Goal: Obtain resource: Obtain resource

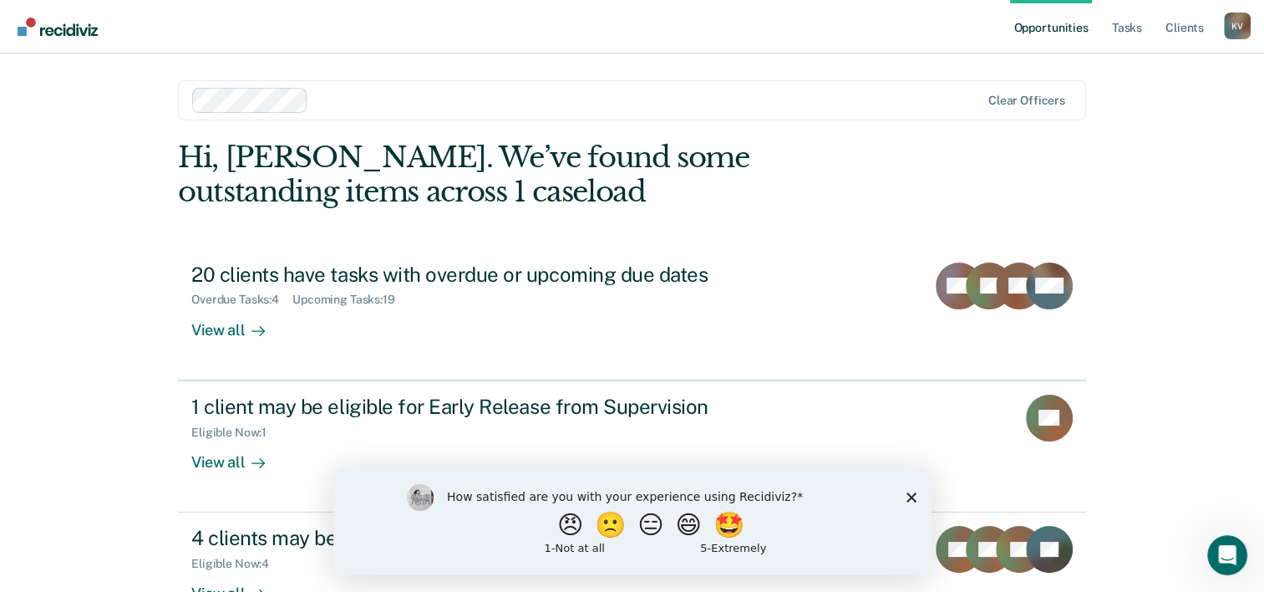
scroll to position [51, 0]
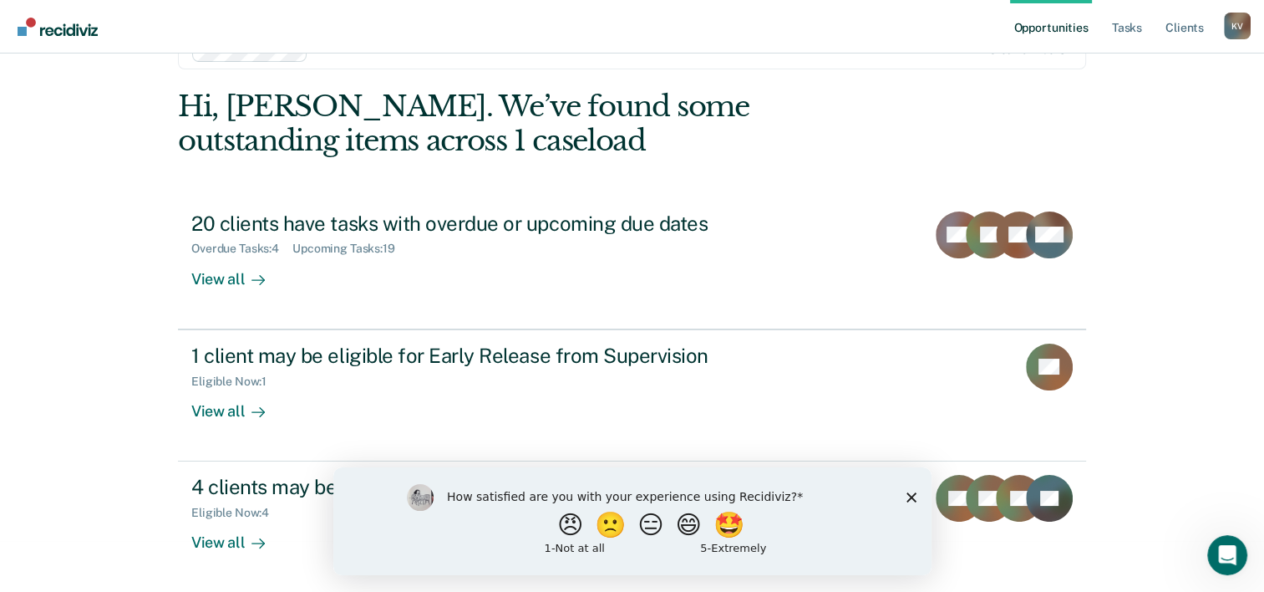
click at [912, 496] on icon "Close survey" at bounding box center [911, 496] width 10 height 10
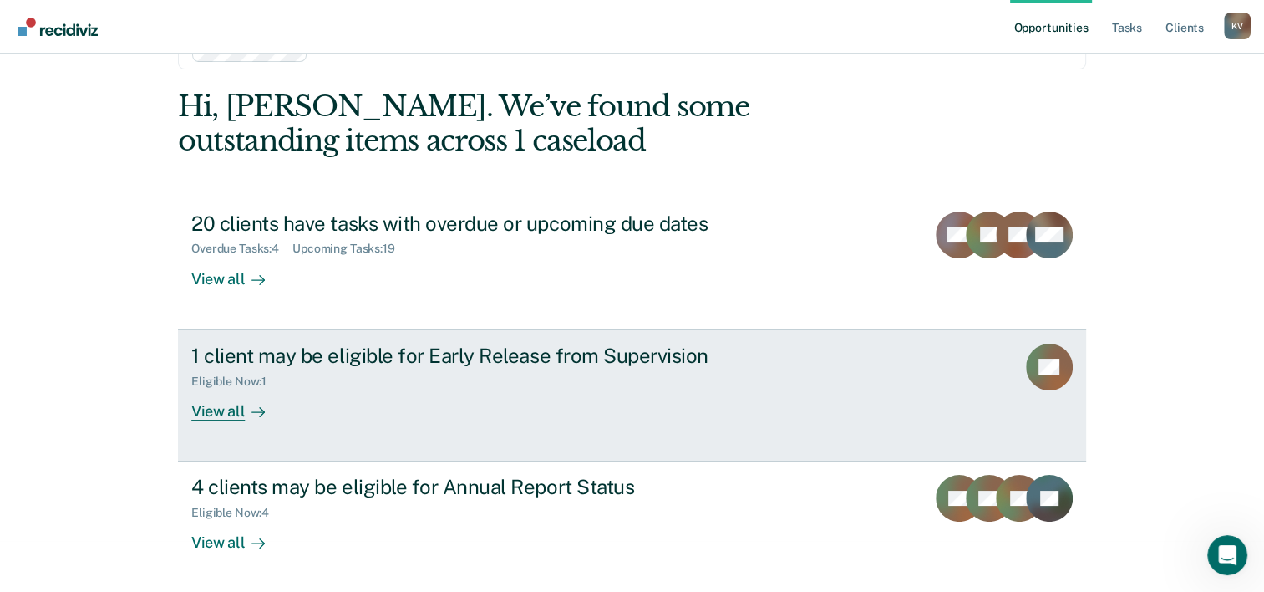
click at [221, 418] on div "View all" at bounding box center [238, 404] width 94 height 33
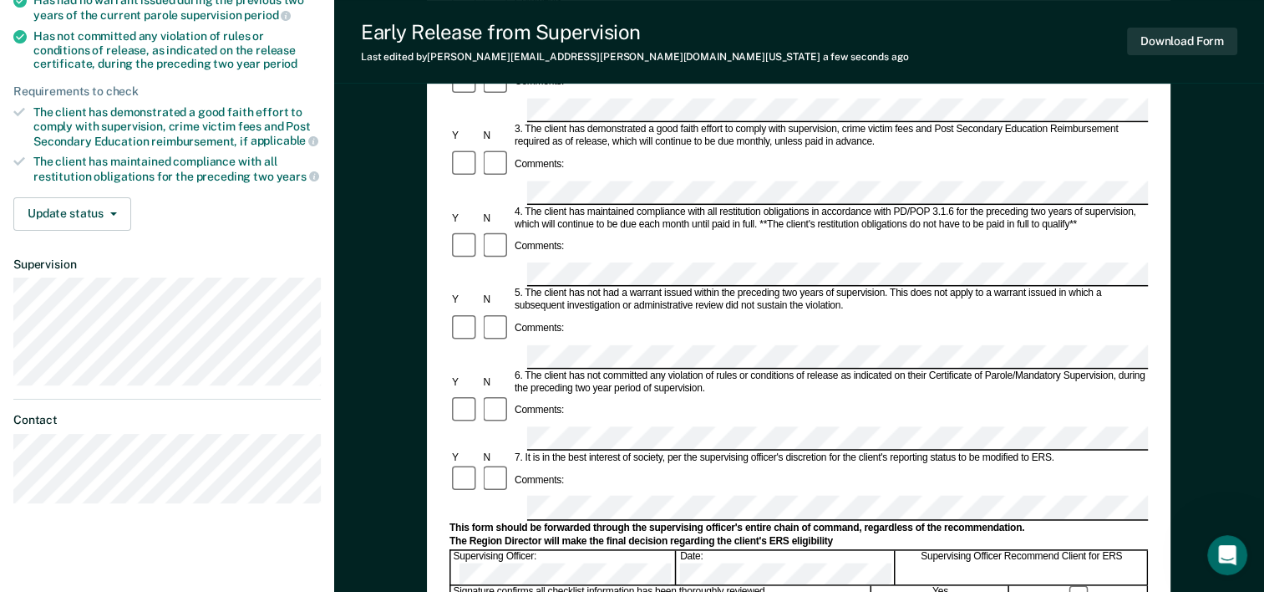
scroll to position [334, 0]
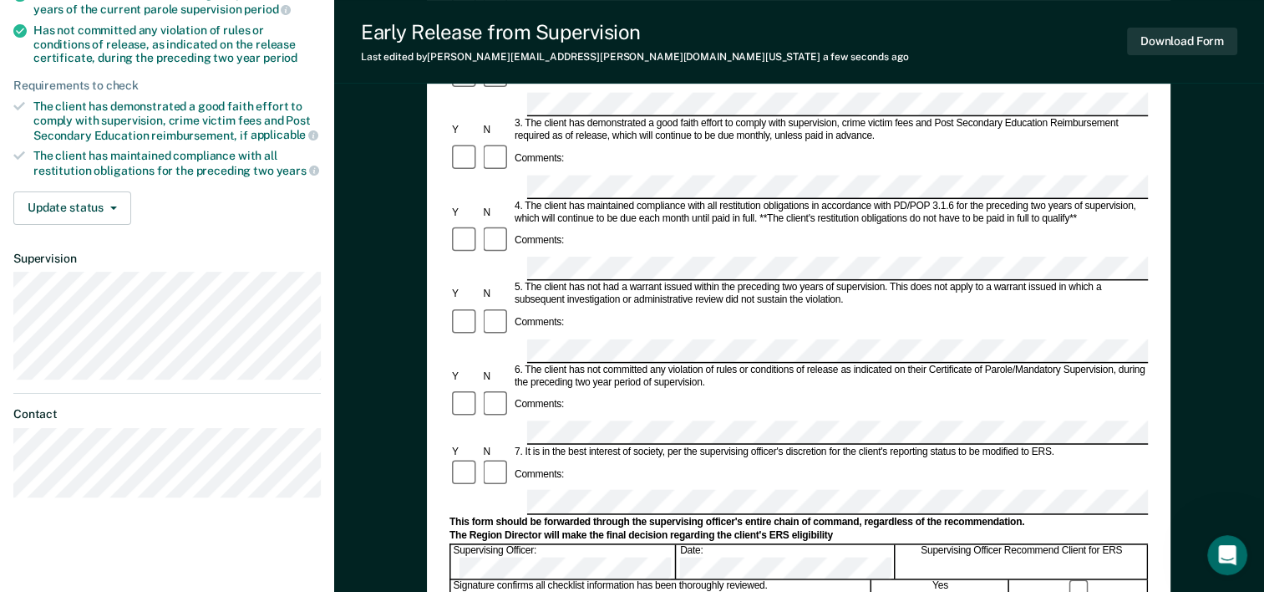
click at [903, 580] on div "Yes" at bounding box center [941, 589] width 137 height 18
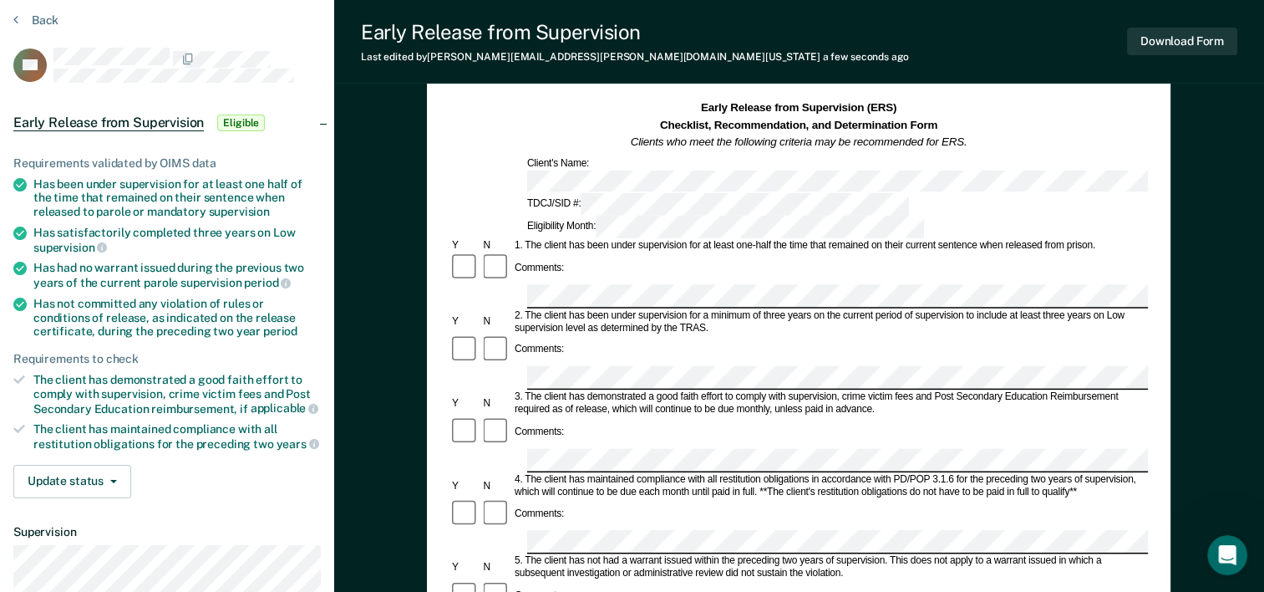
scroll to position [84, 0]
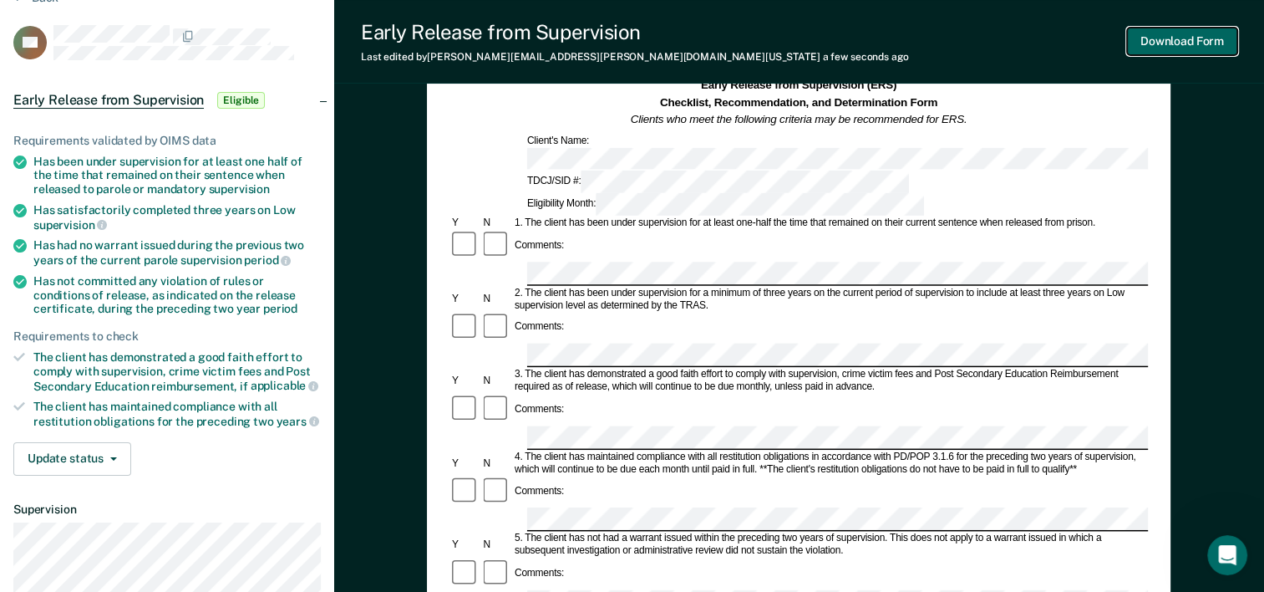
click at [1189, 43] on button "Download Form" at bounding box center [1182, 42] width 110 height 28
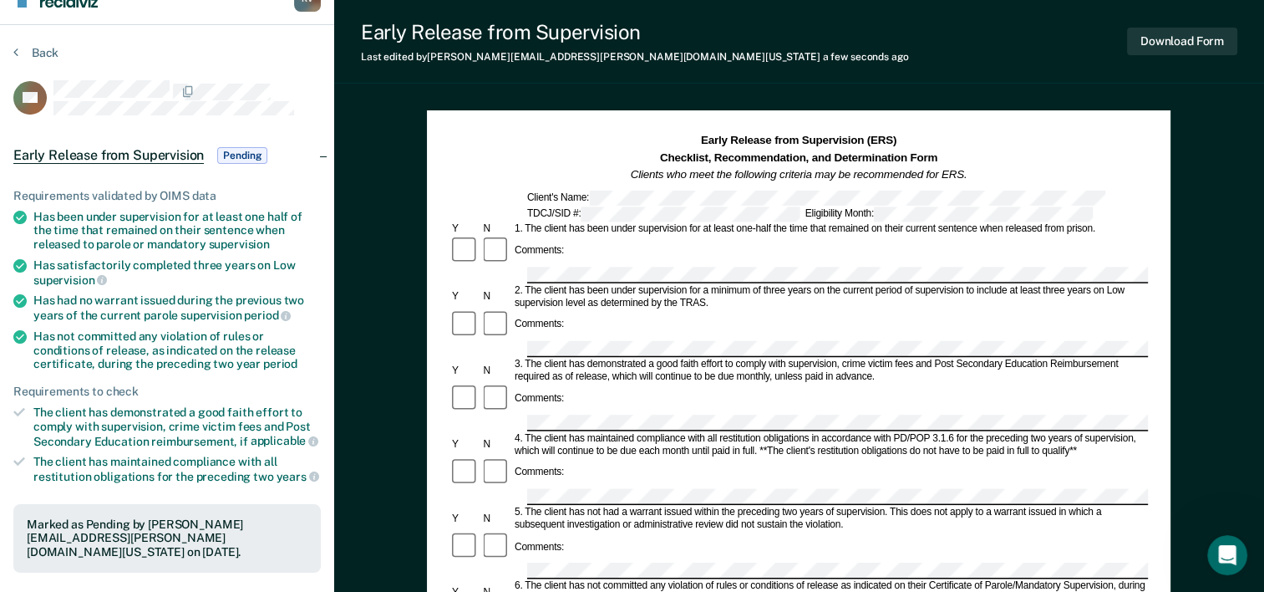
scroll to position [0, 0]
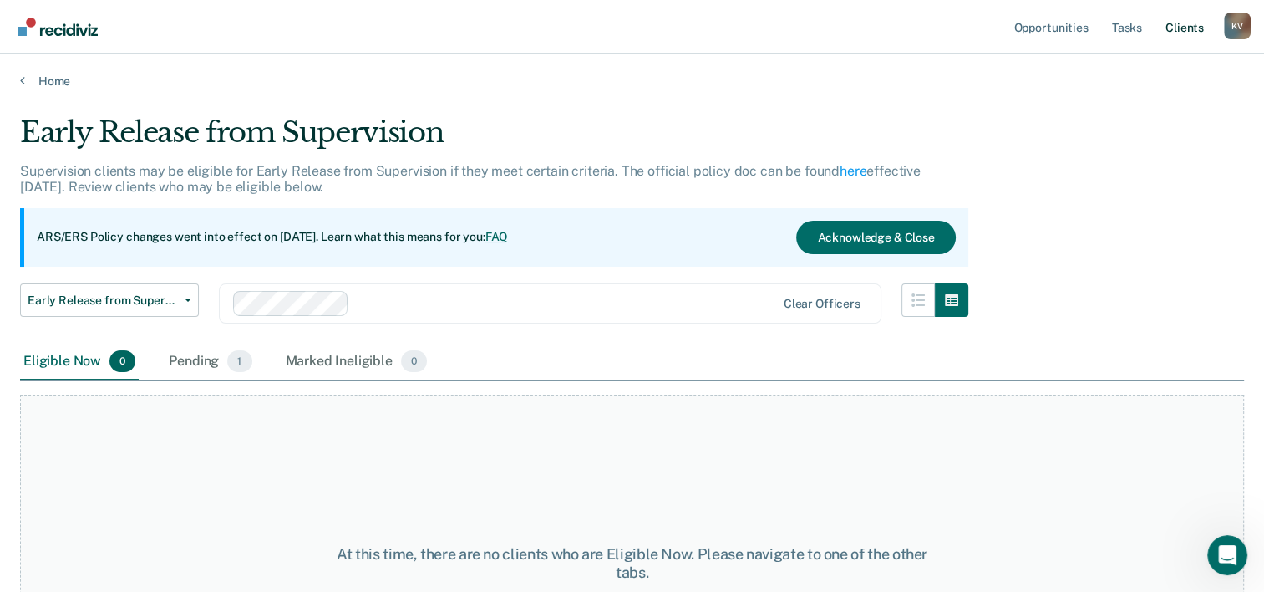
click at [1182, 26] on link "Client s" at bounding box center [1185, 26] width 45 height 53
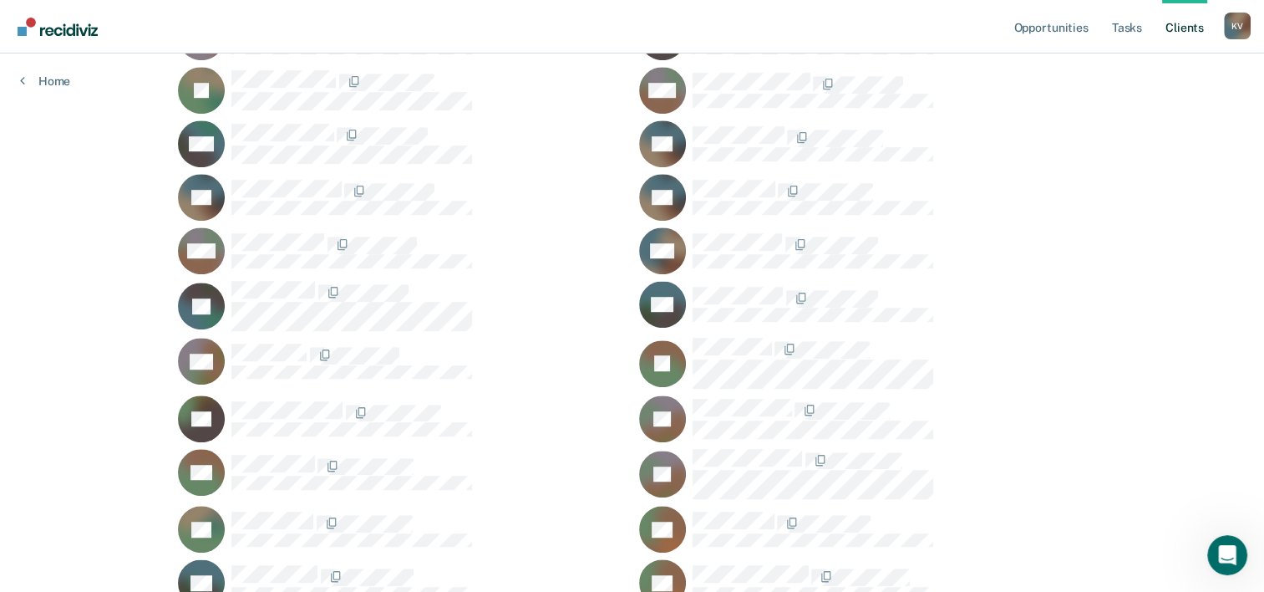
scroll to position [884, 0]
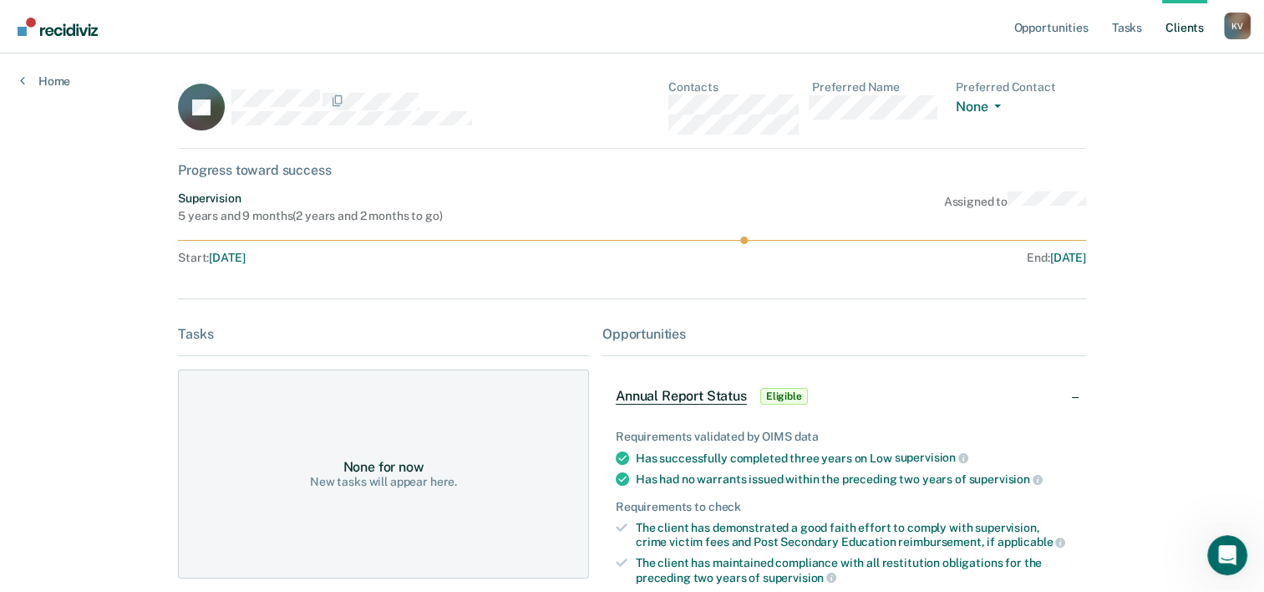
click at [771, 400] on span "Eligible" at bounding box center [785, 396] width 48 height 17
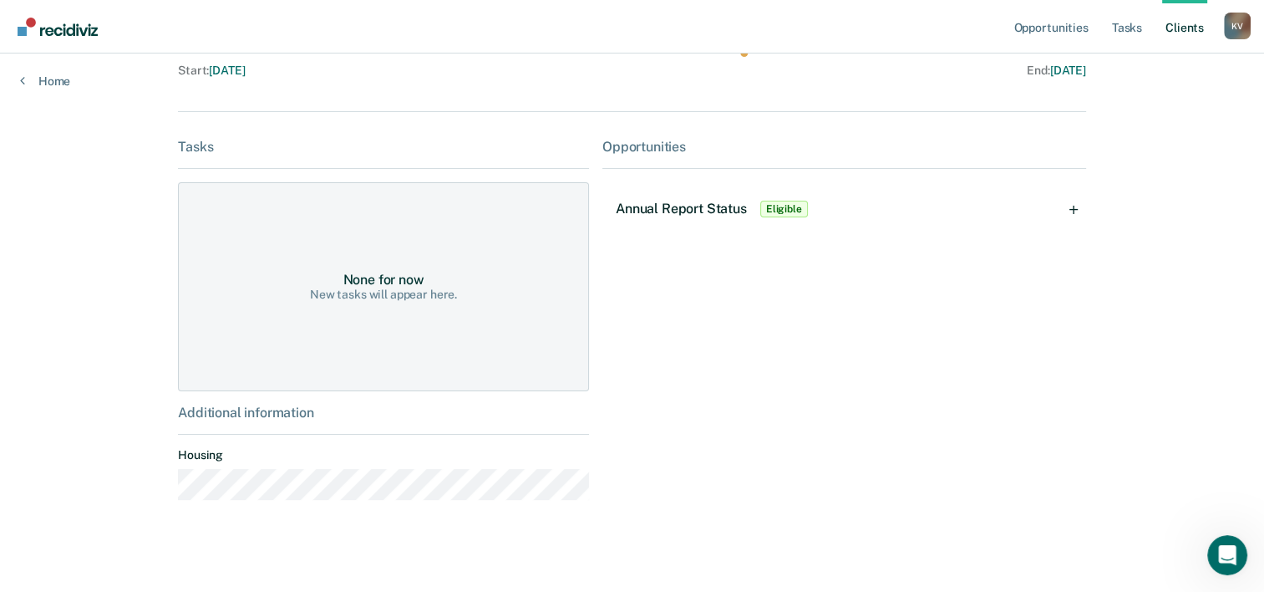
scroll to position [195, 0]
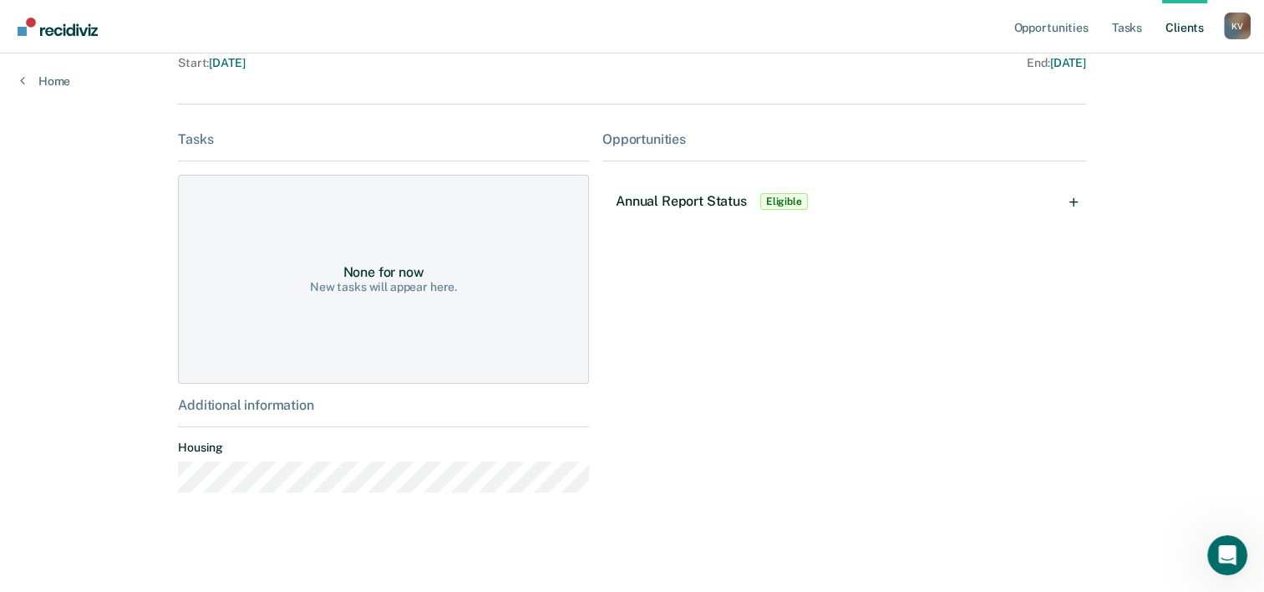
click at [673, 197] on span "Annual Report Status" at bounding box center [681, 201] width 131 height 16
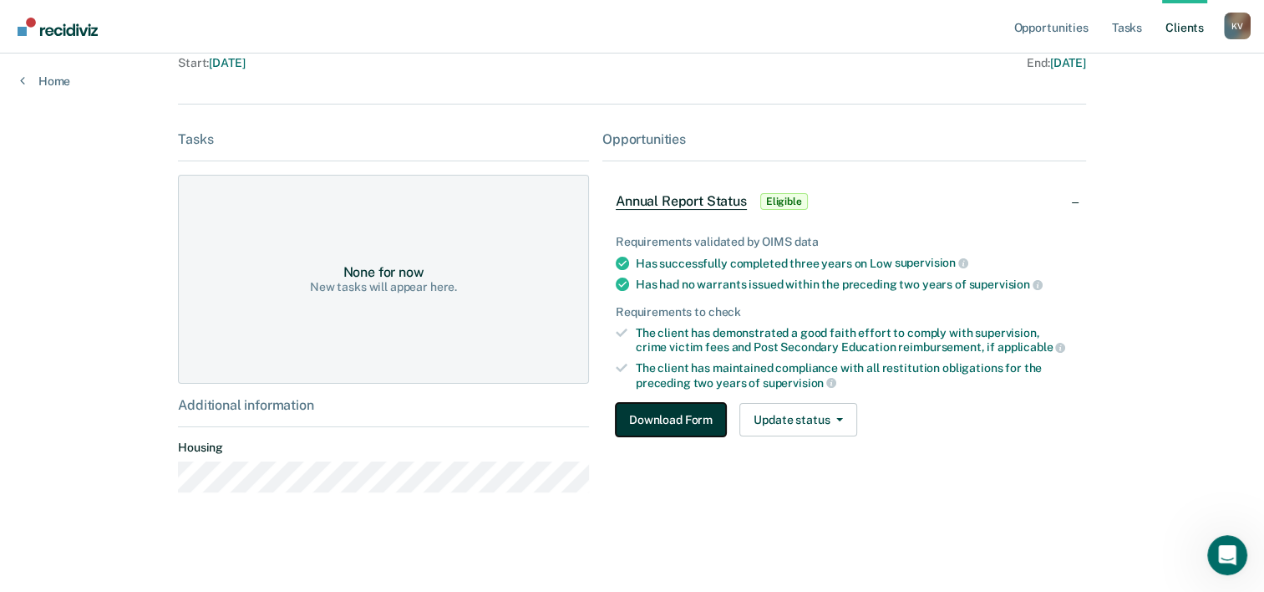
click at [685, 419] on button "Download Form" at bounding box center [671, 419] width 110 height 33
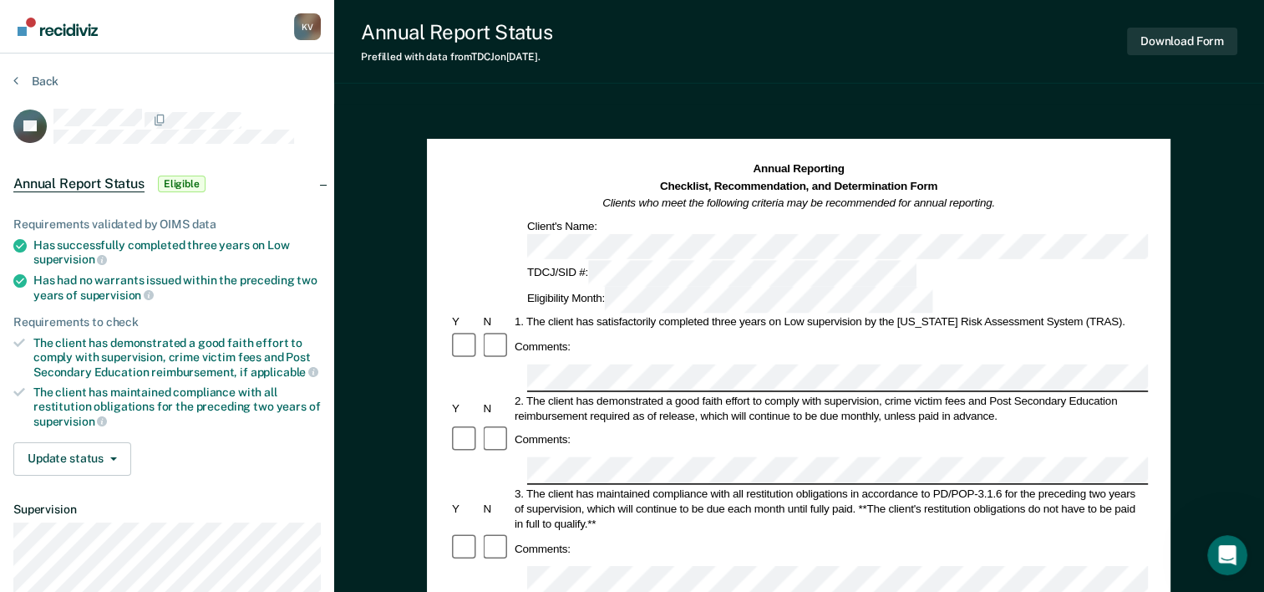
scroll to position [195, 0]
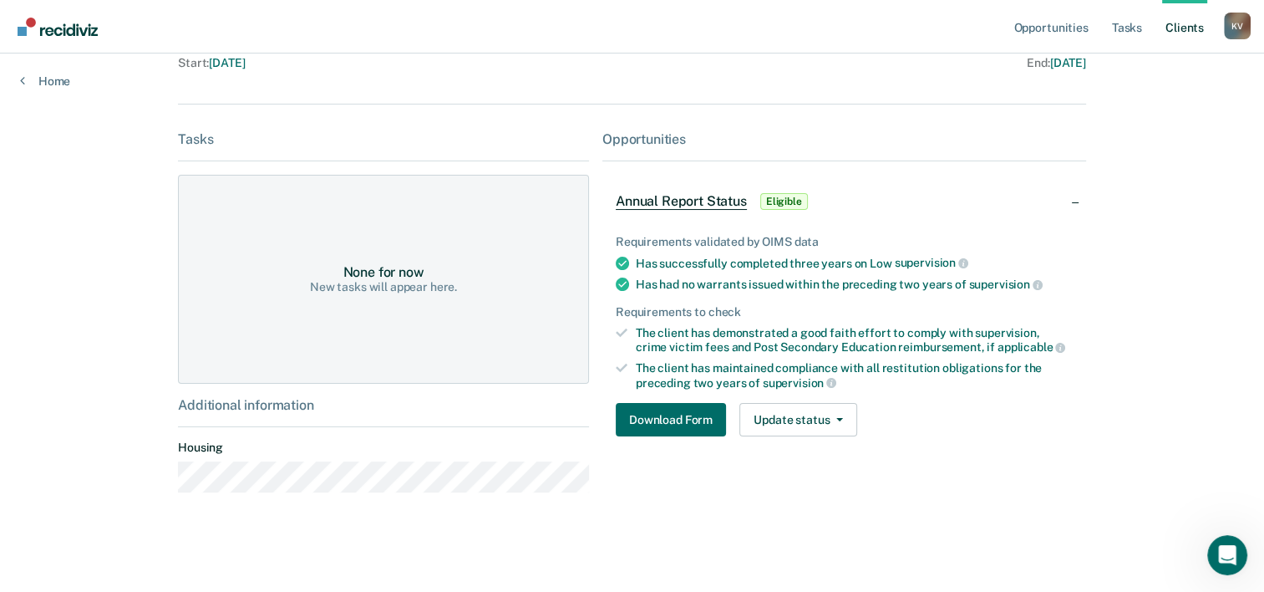
click at [448, 41] on nav "Opportunities Tasks Client s Karina Verdier K V Profile How it works Log Out" at bounding box center [632, 26] width 1264 height 53
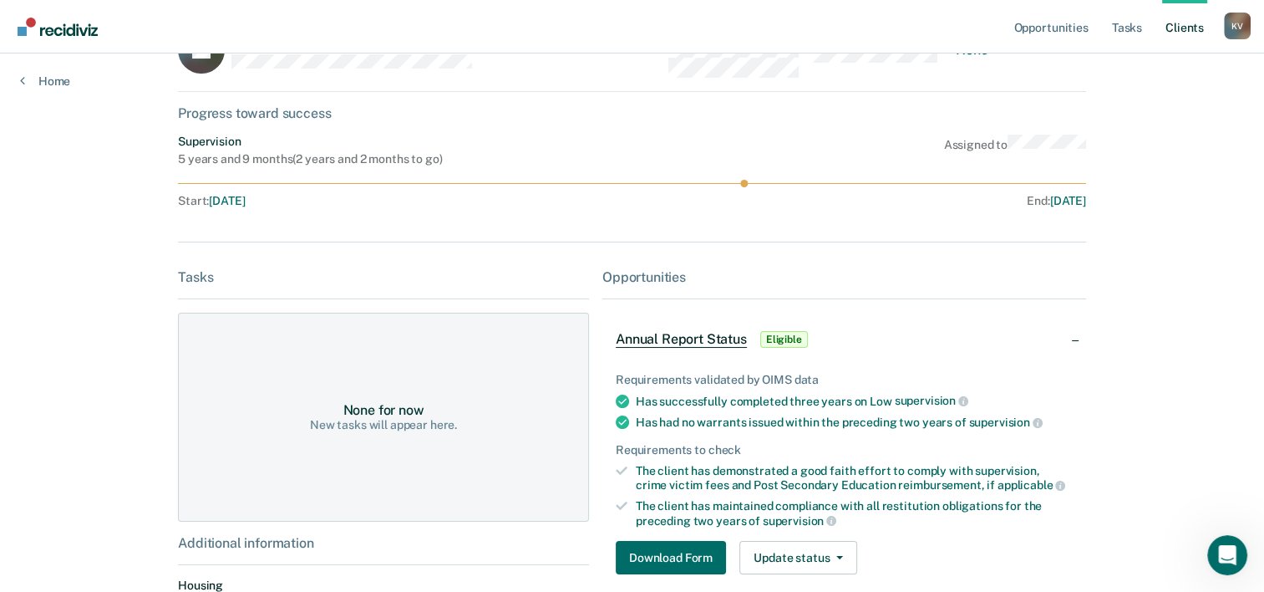
scroll to position [0, 0]
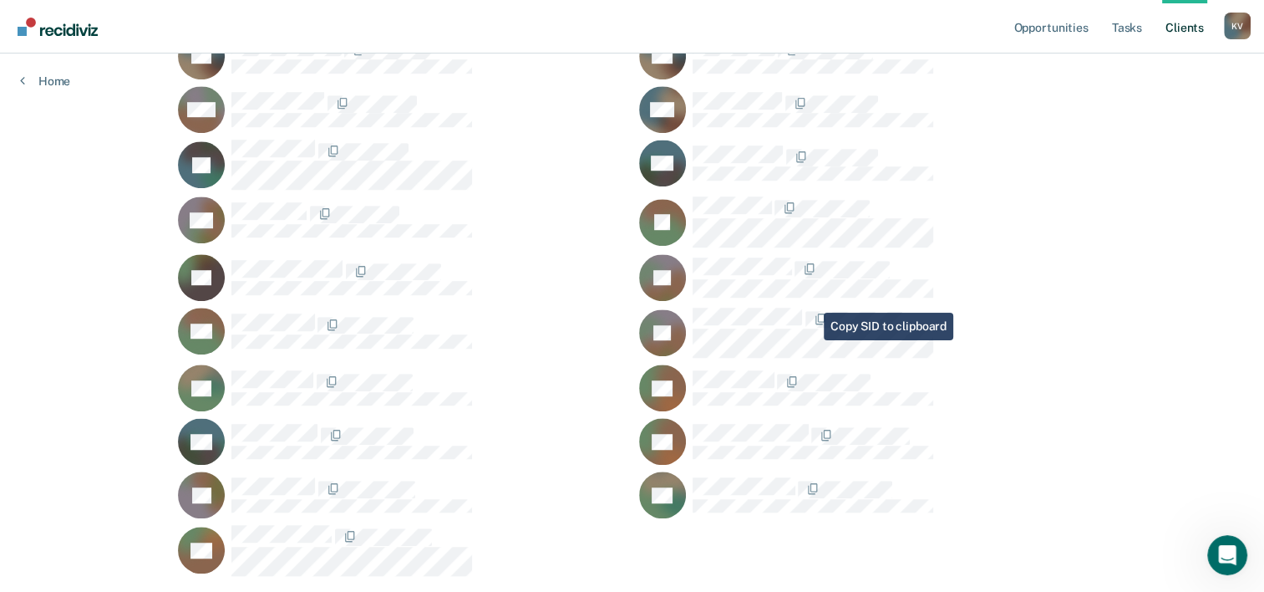
scroll to position [1219, 0]
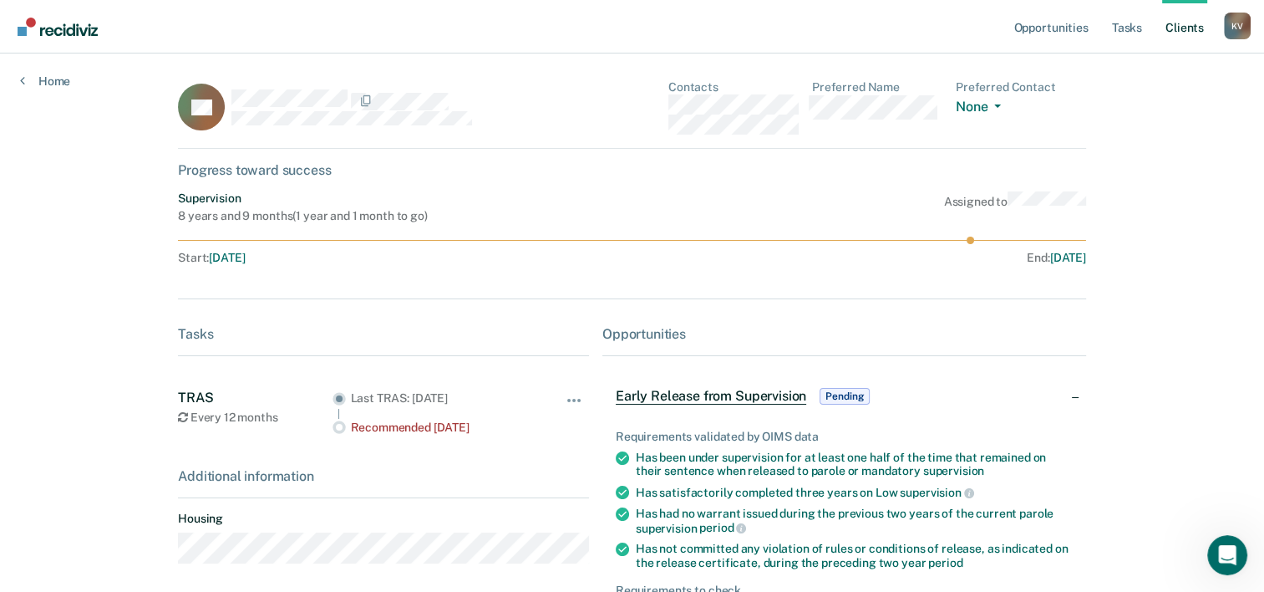
click at [842, 396] on span "Pending" at bounding box center [845, 396] width 50 height 17
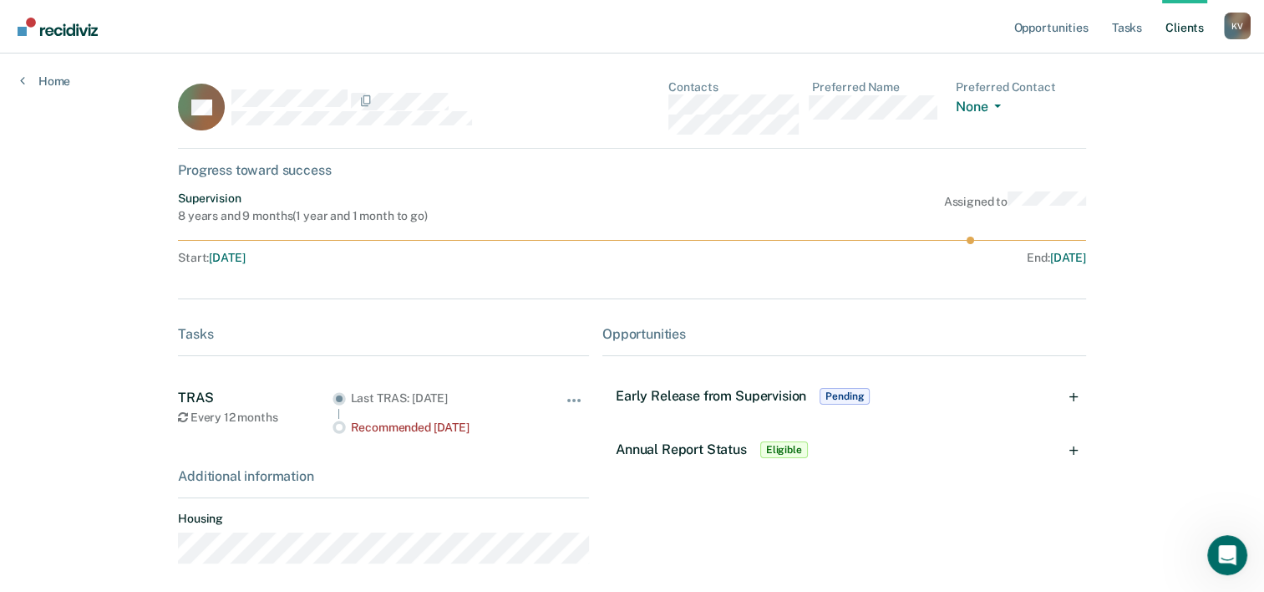
click at [836, 392] on span "Pending" at bounding box center [845, 396] width 50 height 17
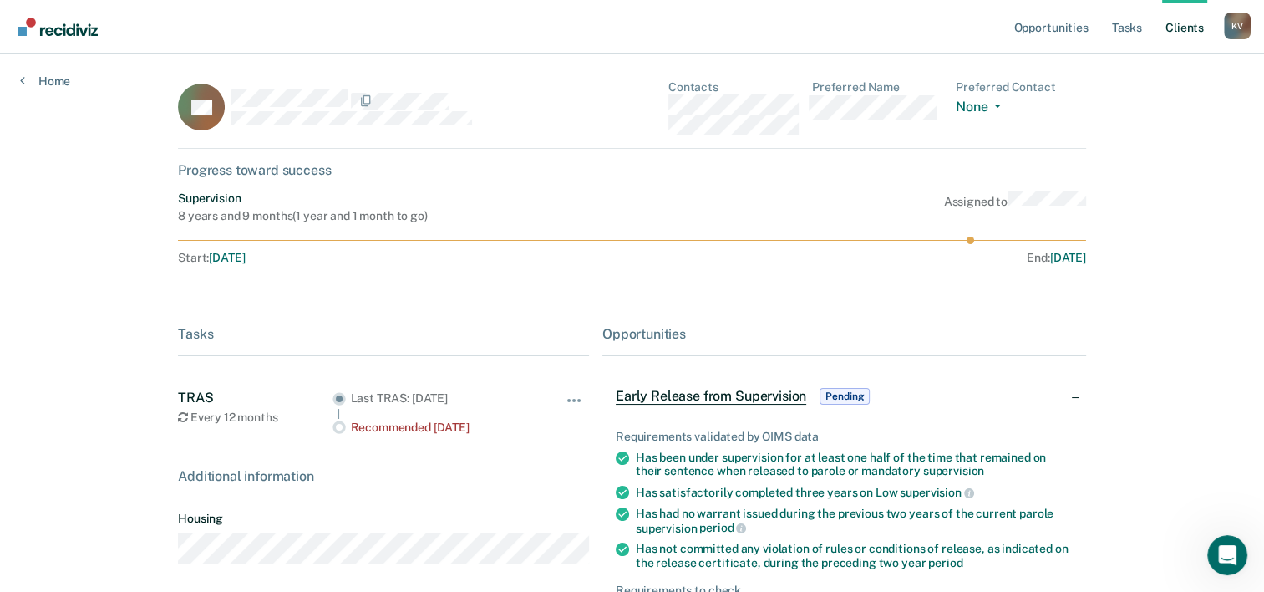
click at [747, 400] on span "Early Release from Supervision" at bounding box center [711, 396] width 191 height 17
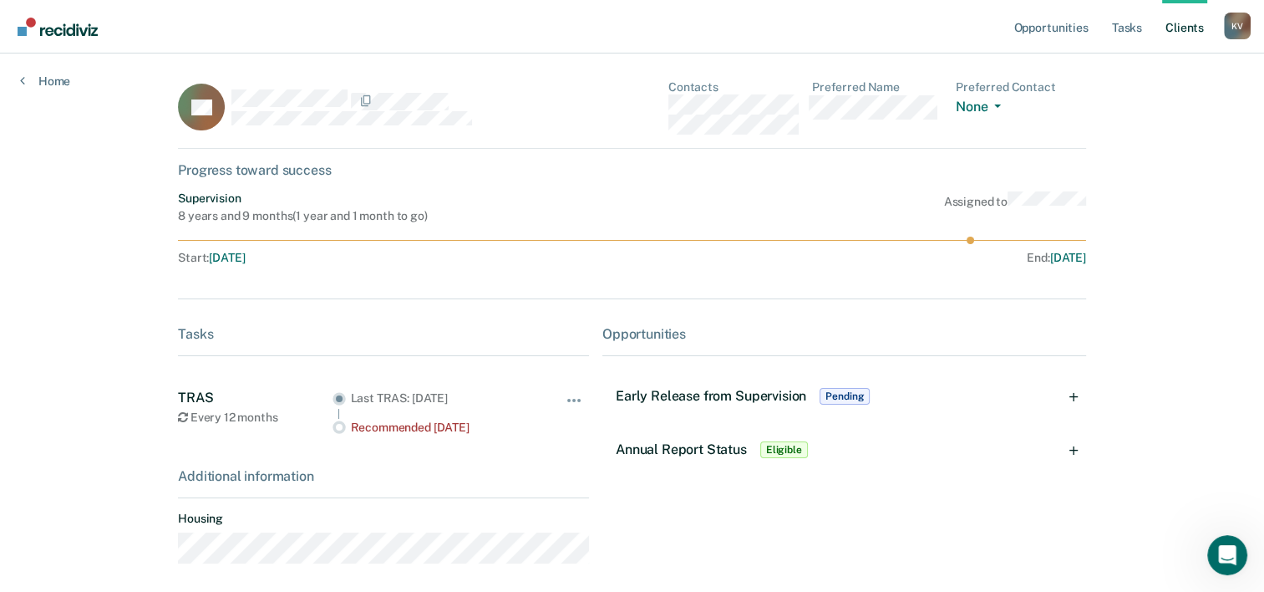
click at [1077, 396] on div "Early Release from Supervision Pending" at bounding box center [845, 395] width 484 height 53
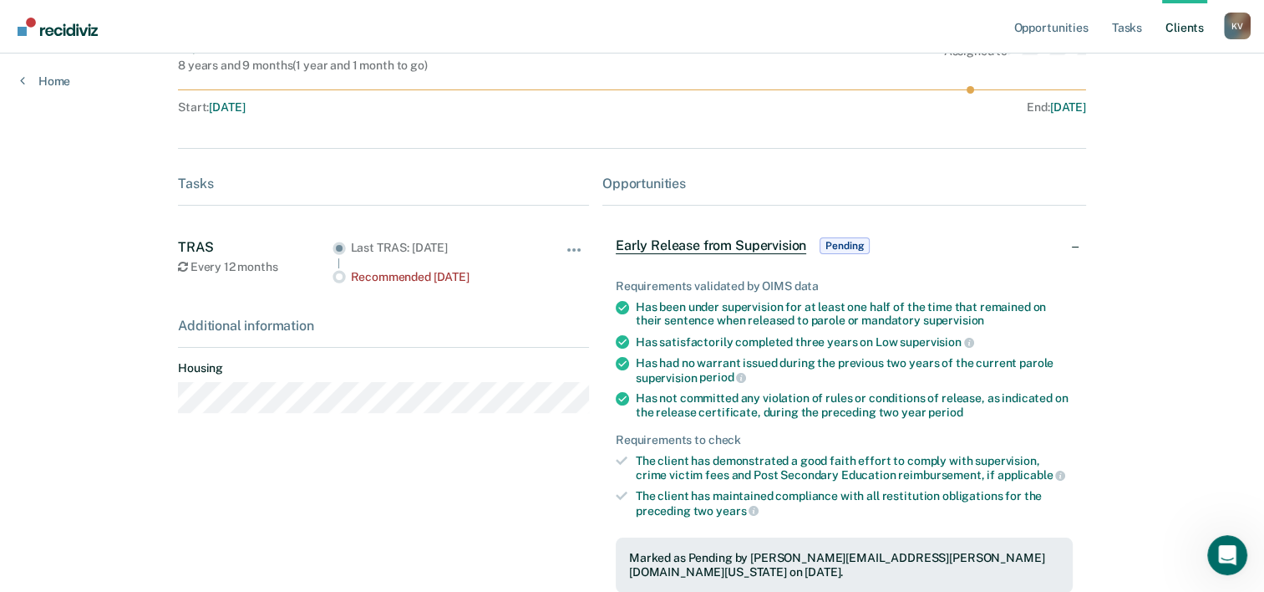
scroll to position [341, 0]
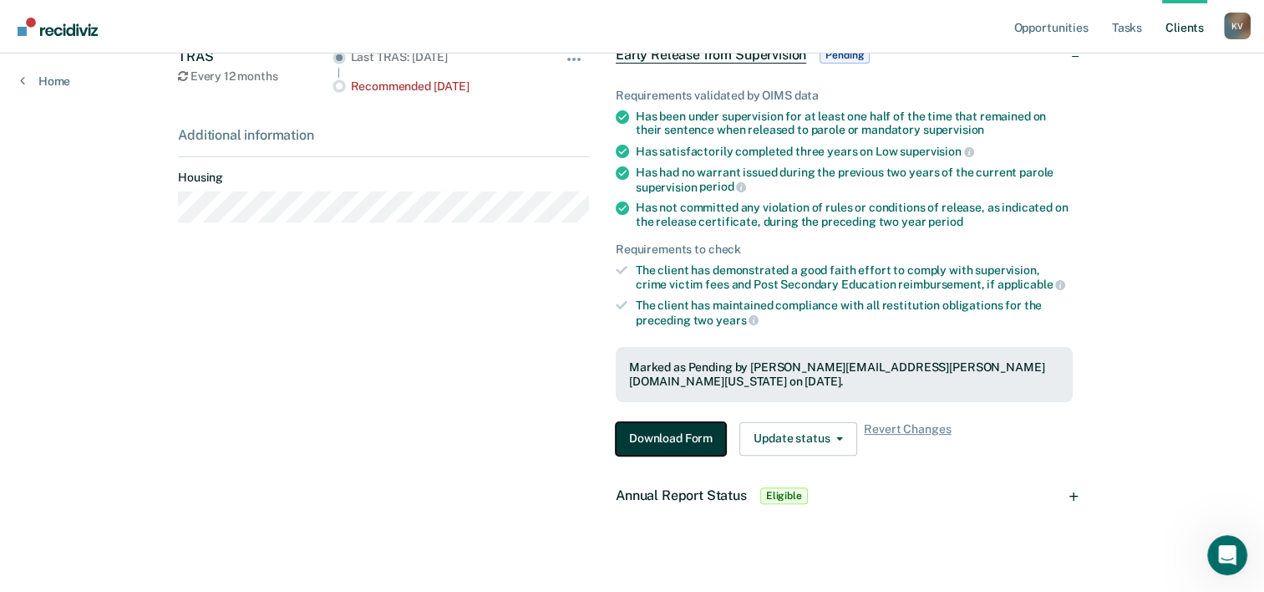
click at [684, 425] on button "Download Form" at bounding box center [671, 438] width 110 height 33
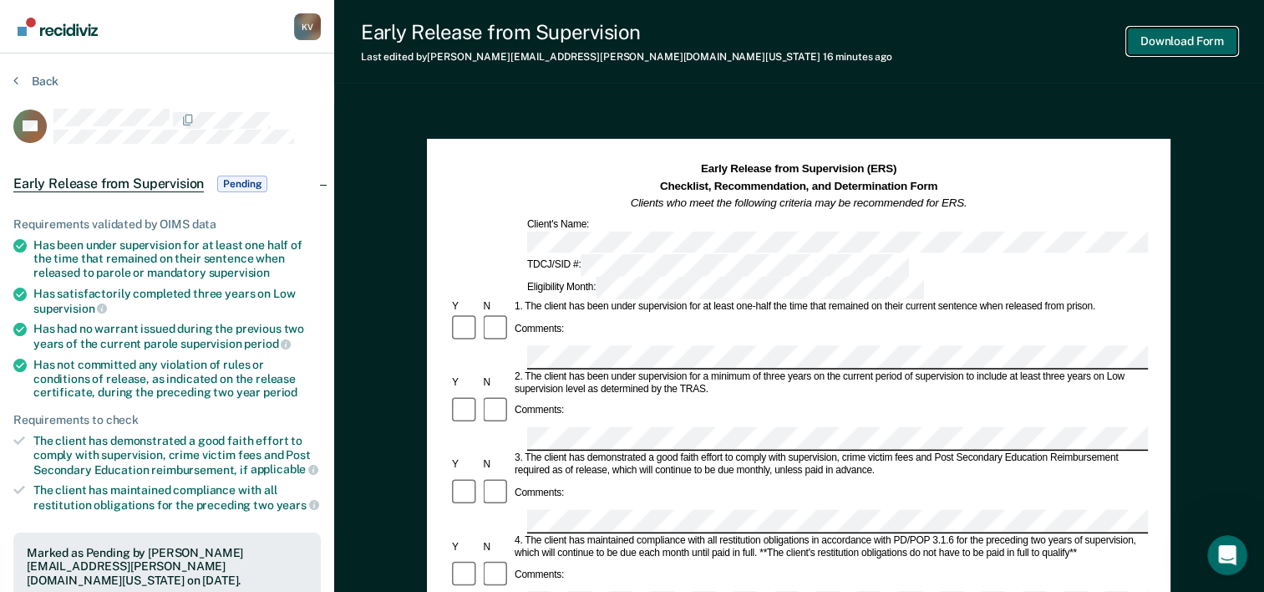
click at [1202, 39] on button "Download Form" at bounding box center [1182, 42] width 110 height 28
